Goal: Check status: Check status

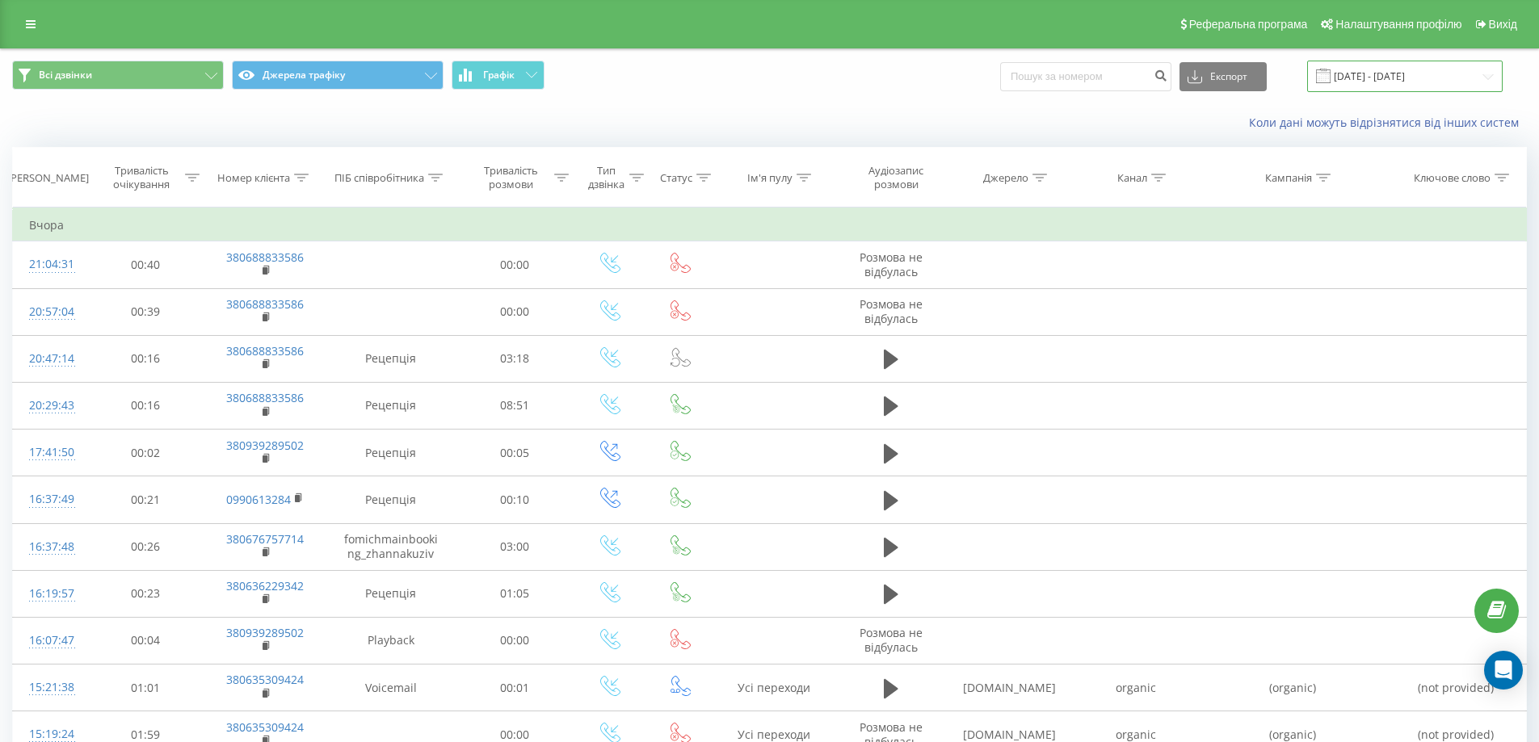
click at [1375, 69] on input "[DATE] - [DATE]" at bounding box center [1404, 76] width 195 height 31
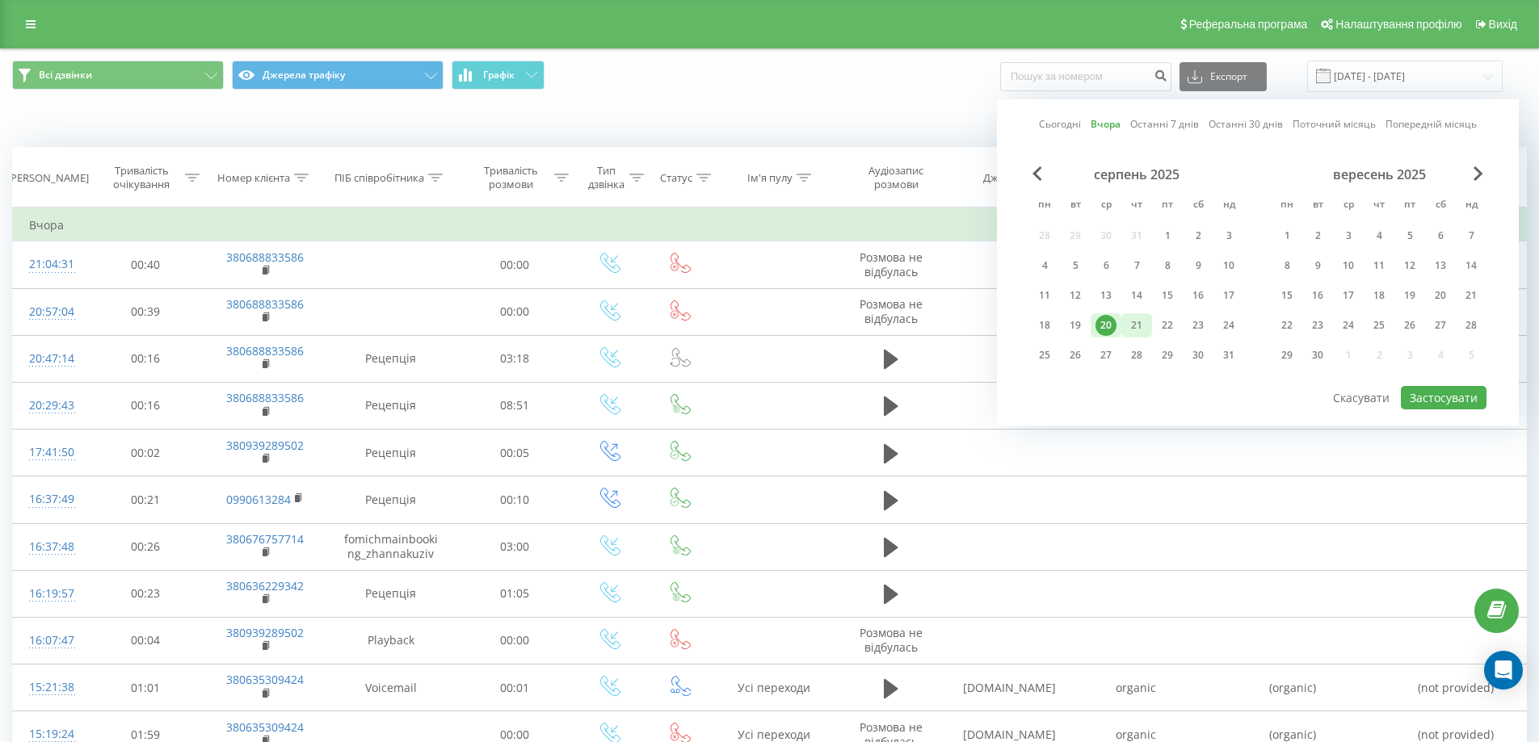
click at [1134, 324] on div "21" at bounding box center [1136, 325] width 21 height 21
click at [1440, 402] on button "Застосувати" at bounding box center [1444, 397] width 86 height 23
type input "[DATE] - [DATE]"
